Goal: Information Seeking & Learning: Compare options

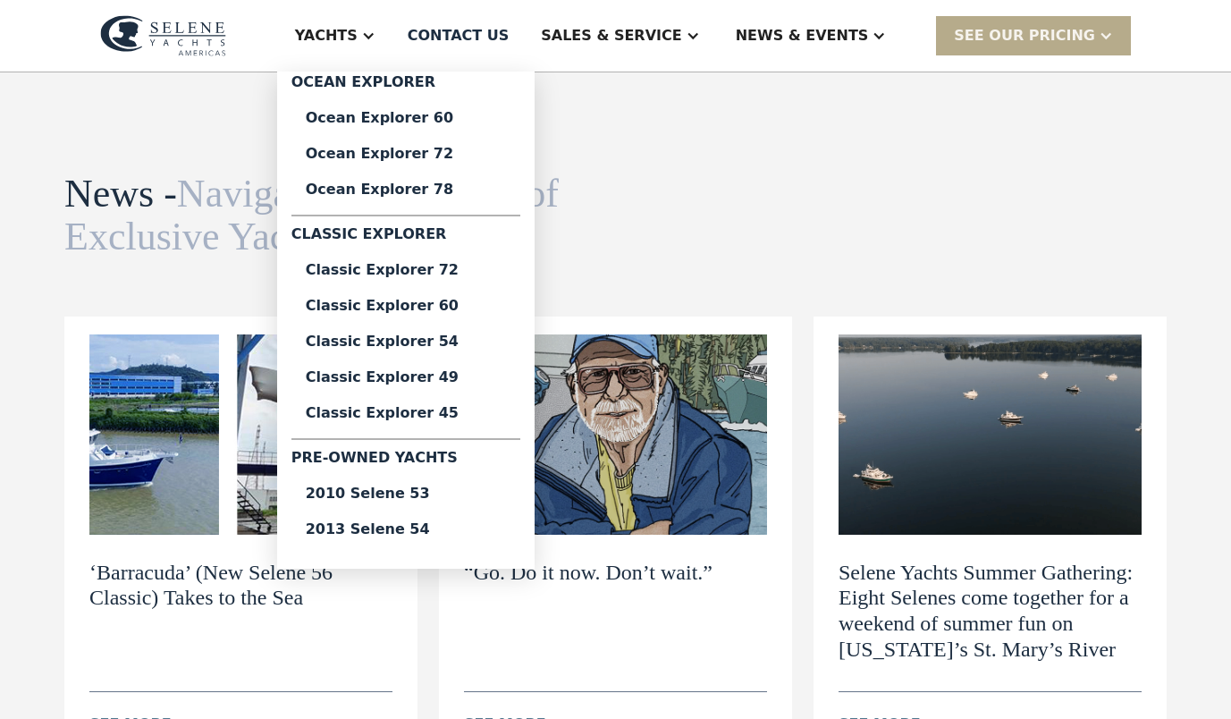
click at [481, 536] on div "2013 Selene 54" at bounding box center [406, 529] width 200 height 14
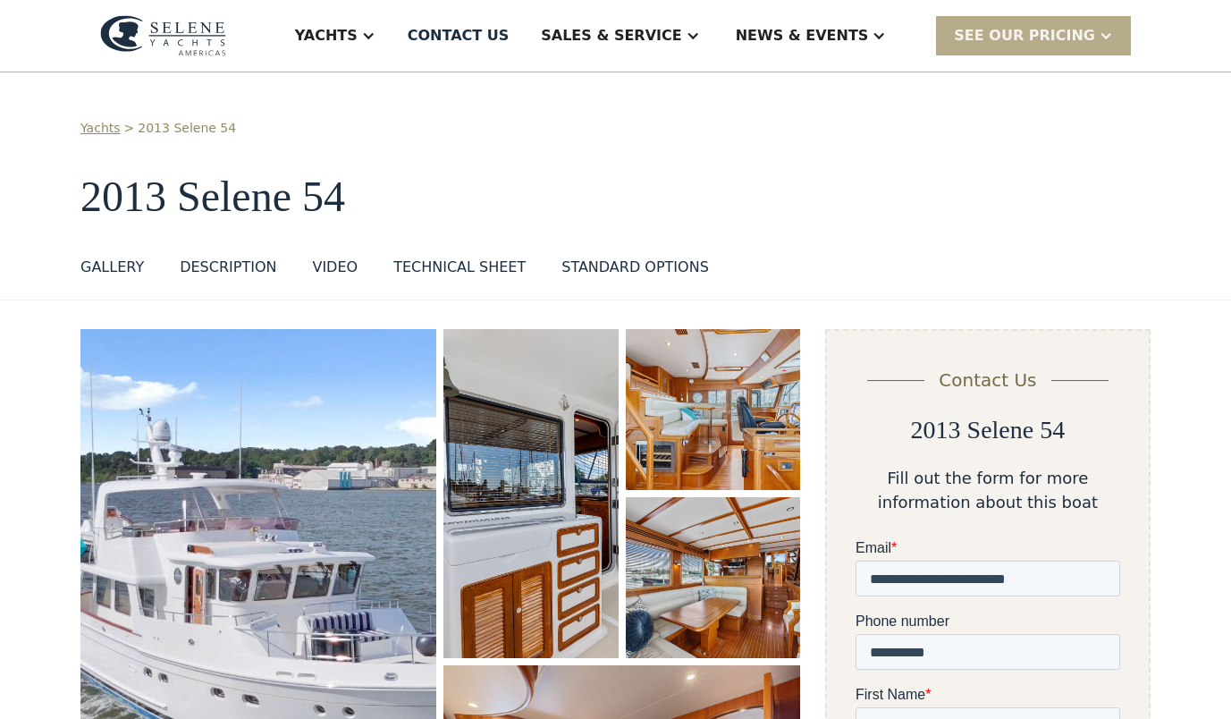
click at [495, 510] on img "open lightbox" at bounding box center [530, 493] width 174 height 329
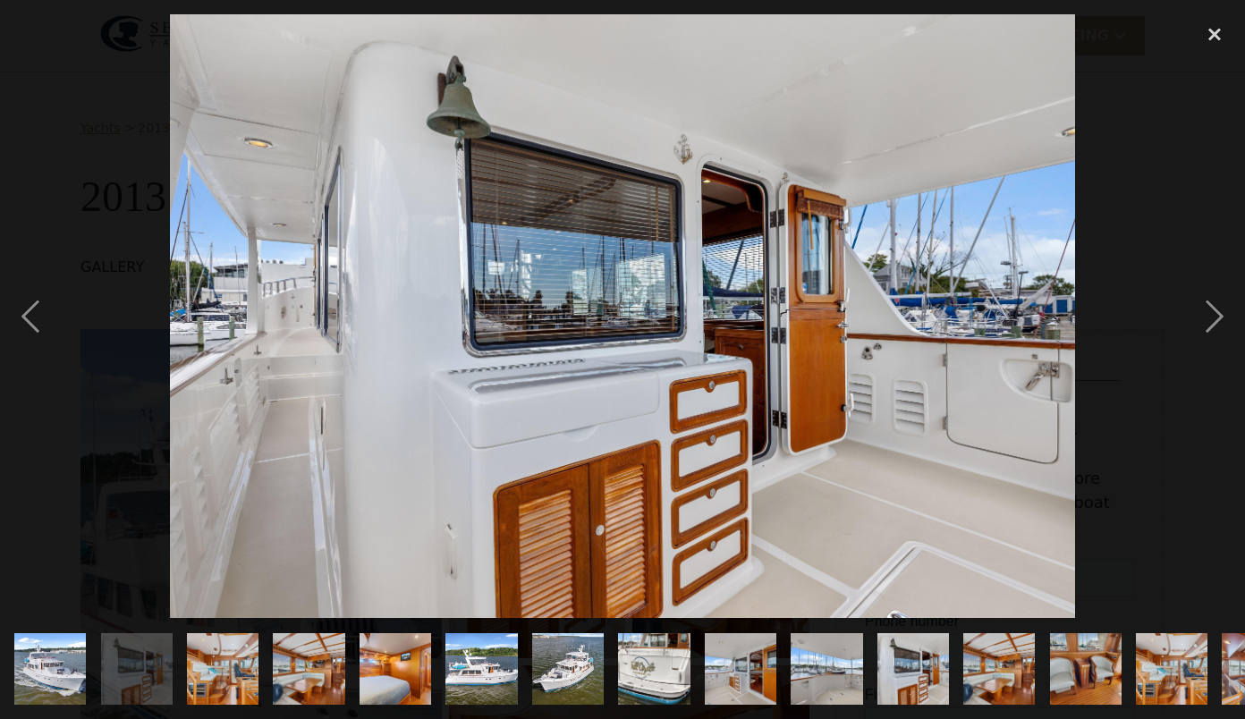
click at [1221, 316] on div "next image" at bounding box center [1214, 315] width 61 height 603
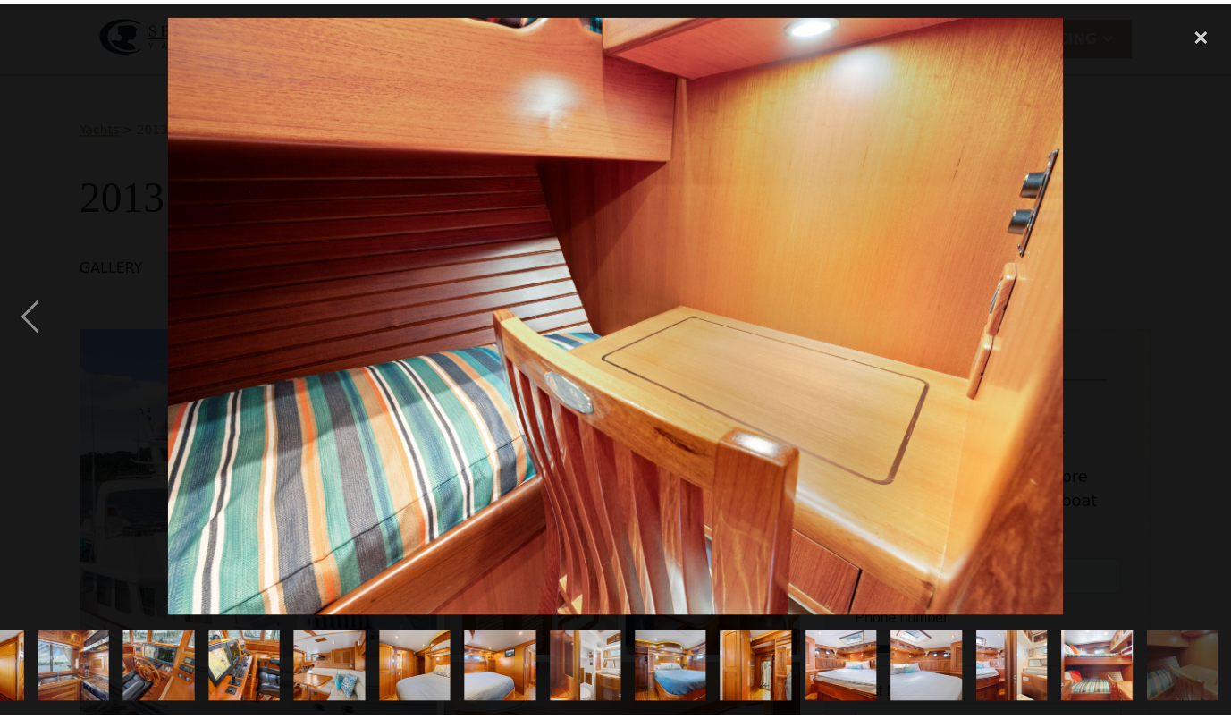
scroll to position [0, 1271]
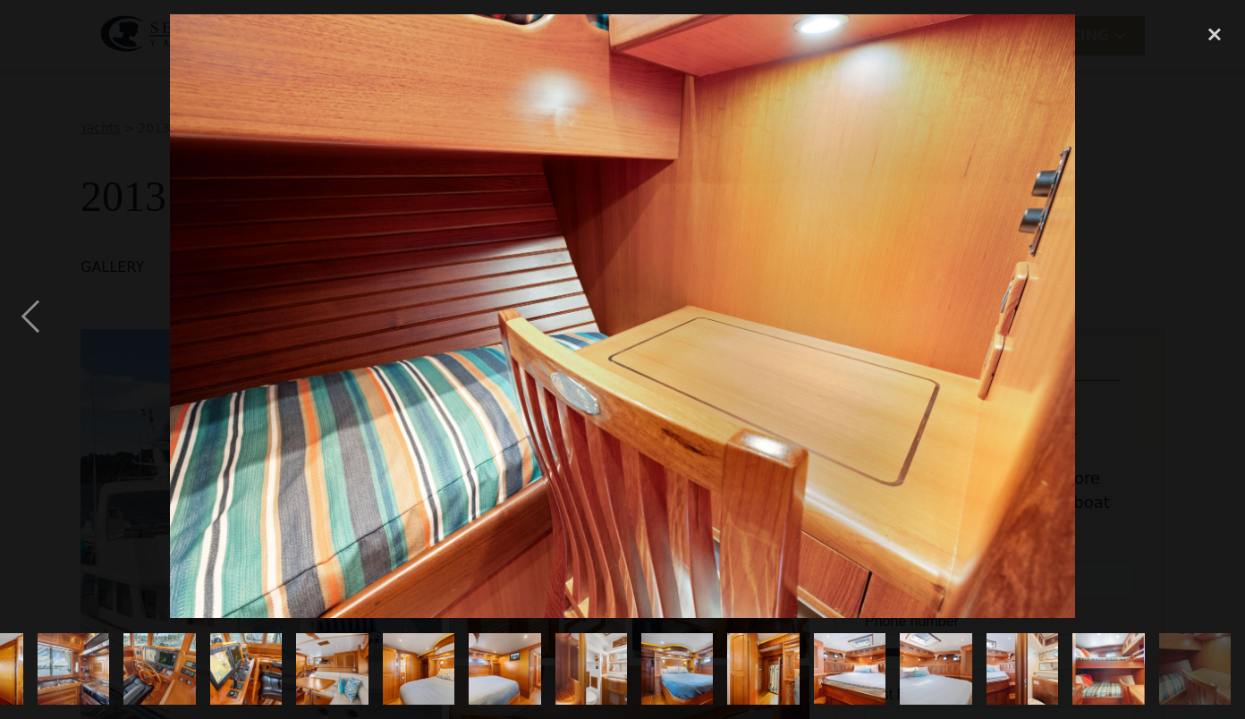
click at [1203, 38] on div "close lightbox" at bounding box center [1214, 33] width 61 height 39
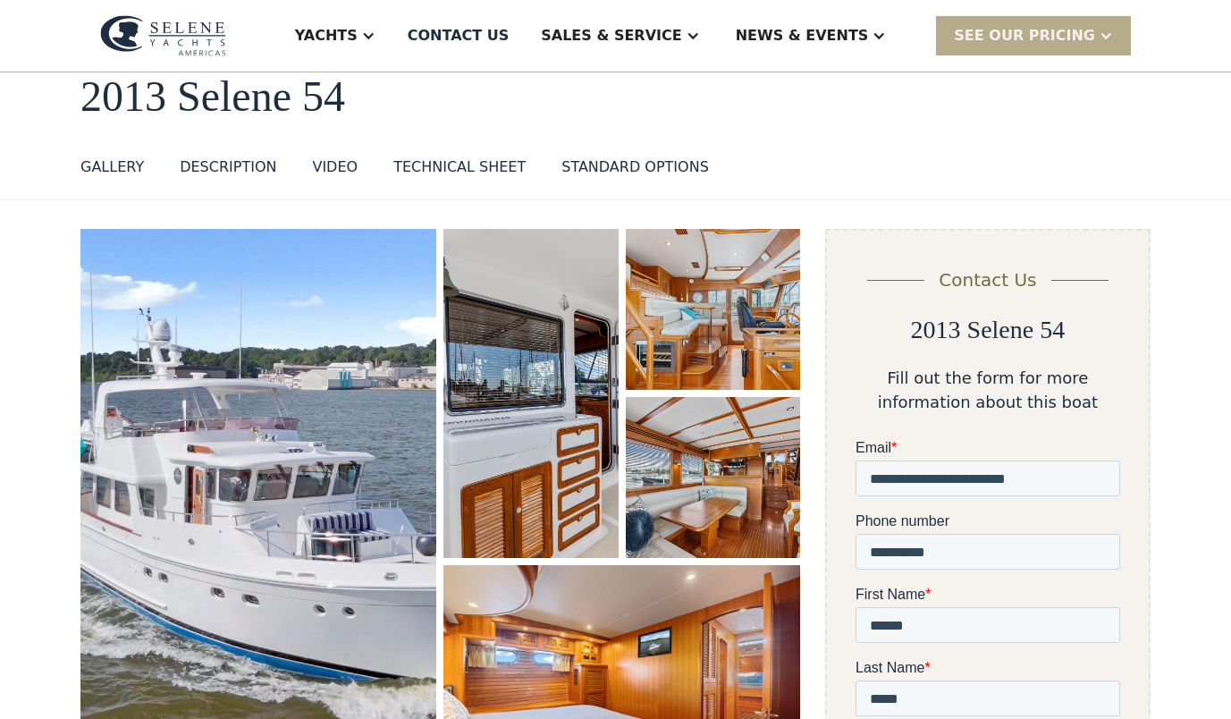
scroll to position [89, 0]
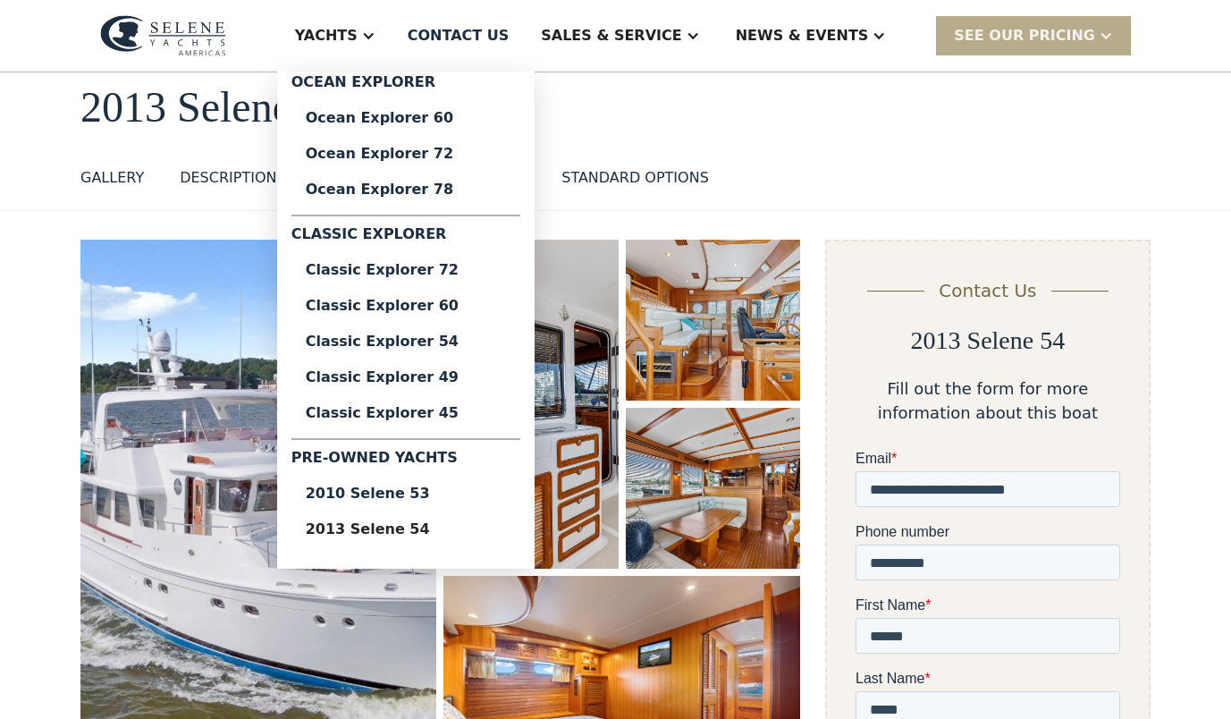
click at [474, 499] on div "2010 Selene 53" at bounding box center [406, 493] width 200 height 14
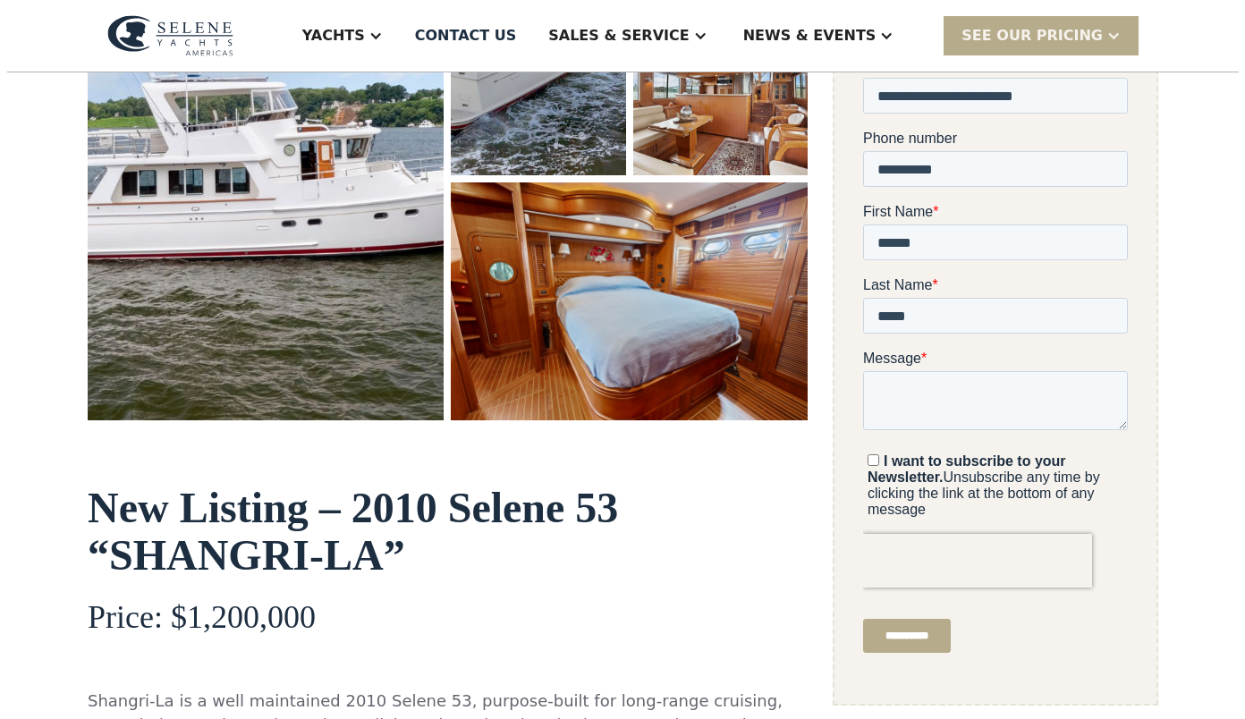
scroll to position [447, 0]
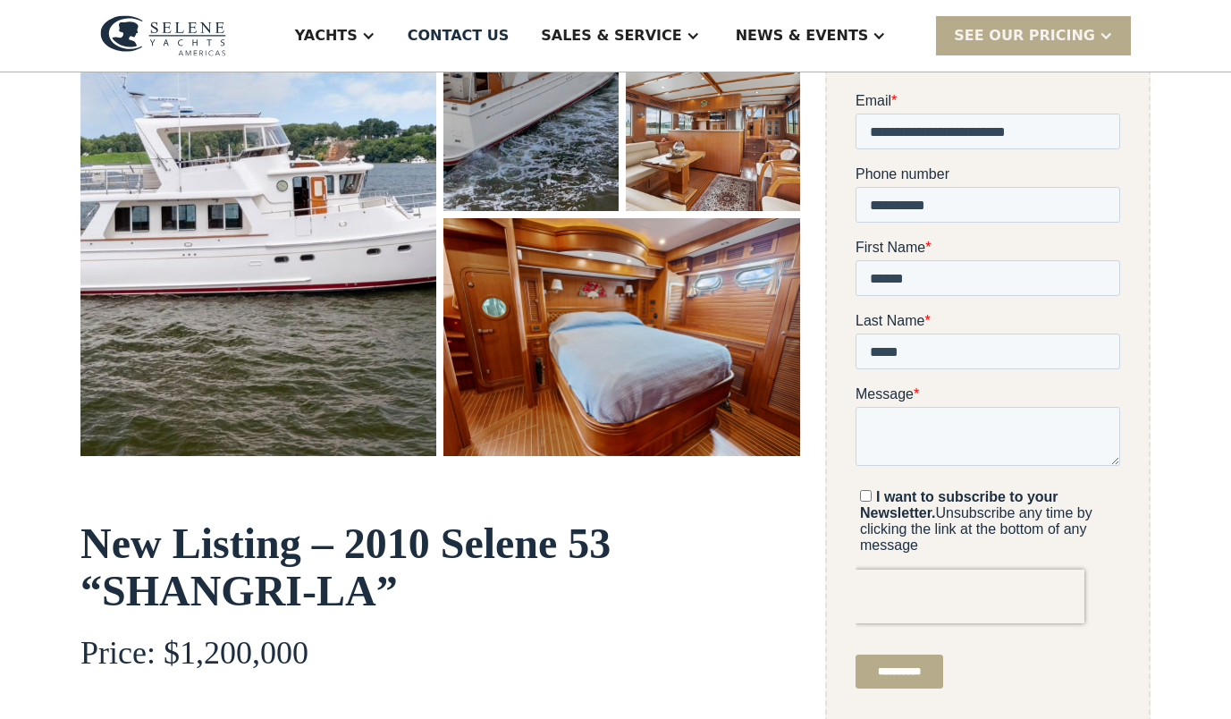
click at [206, 167] on img "open lightbox" at bounding box center [258, 169] width 356 height 574
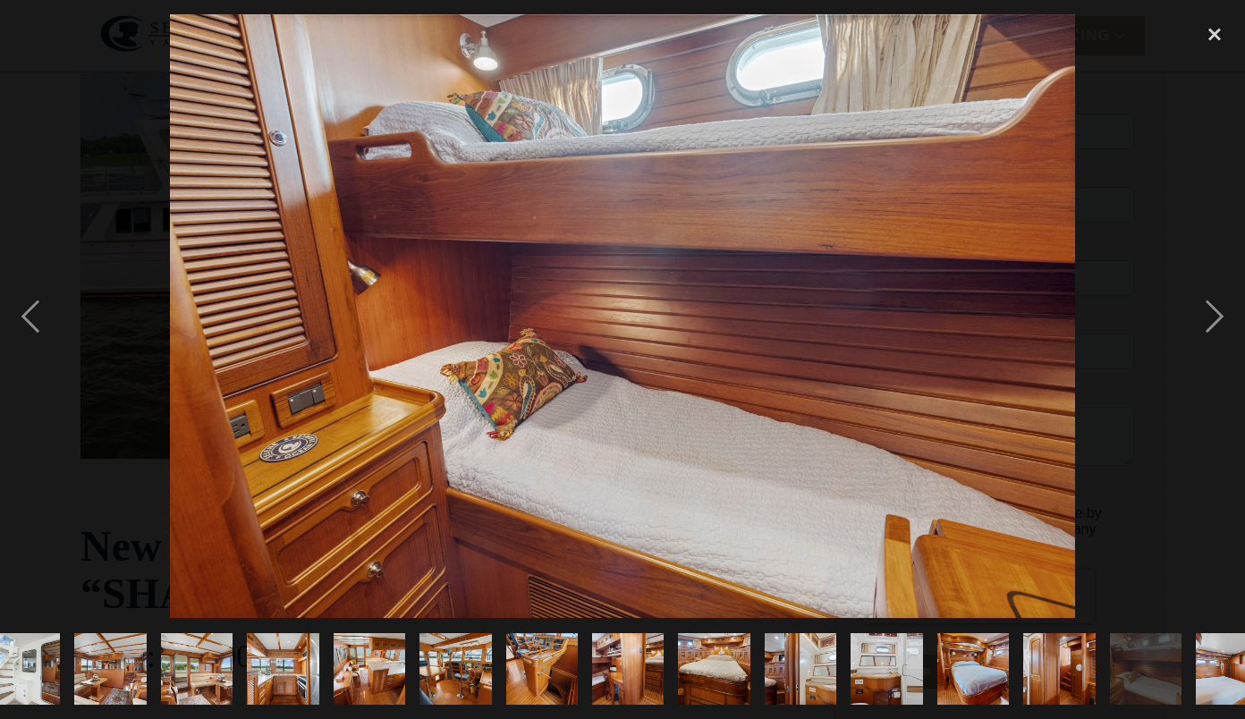
scroll to position [0, 1357]
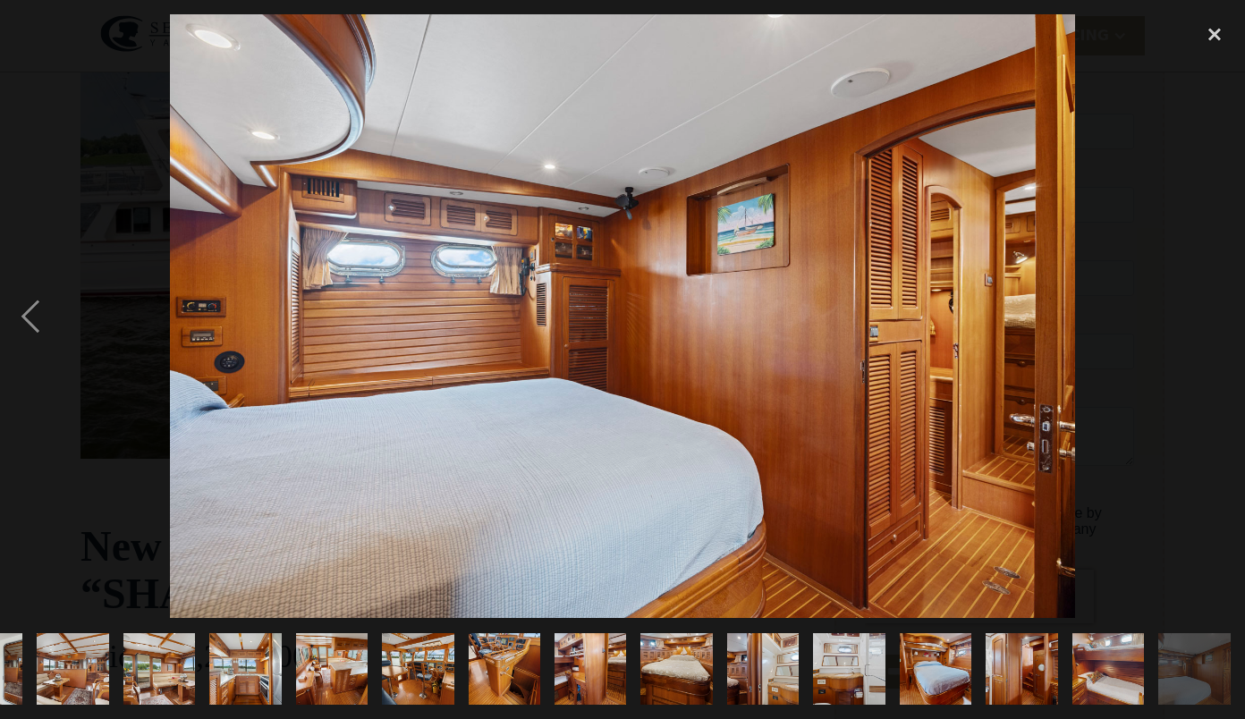
click at [1193, 22] on div "close lightbox" at bounding box center [1214, 33] width 61 height 39
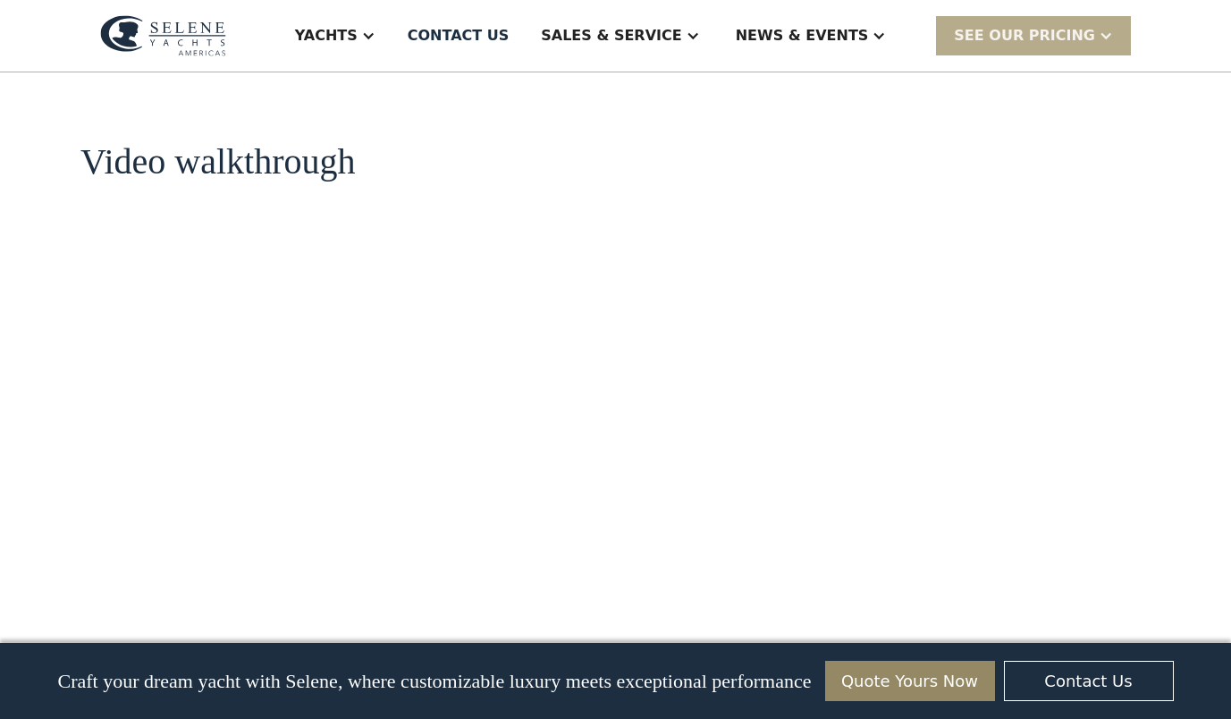
scroll to position [2028, 0]
